Goal: Information Seeking & Learning: Learn about a topic

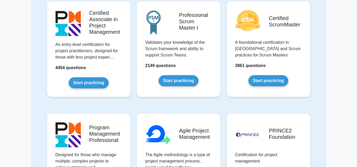
scroll to position [190, 0]
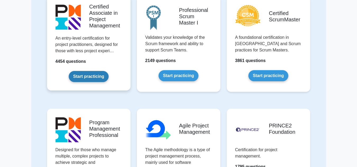
click at [86, 75] on link "Start practicing" at bounding box center [89, 76] width 40 height 11
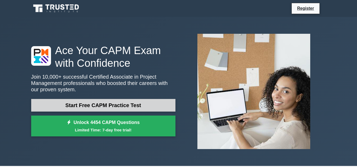
click at [95, 103] on link "Start Free CAPM Practice Test" at bounding box center [103, 105] width 144 height 13
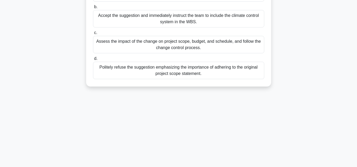
scroll to position [106, 0]
